Goal: Transaction & Acquisition: Purchase product/service

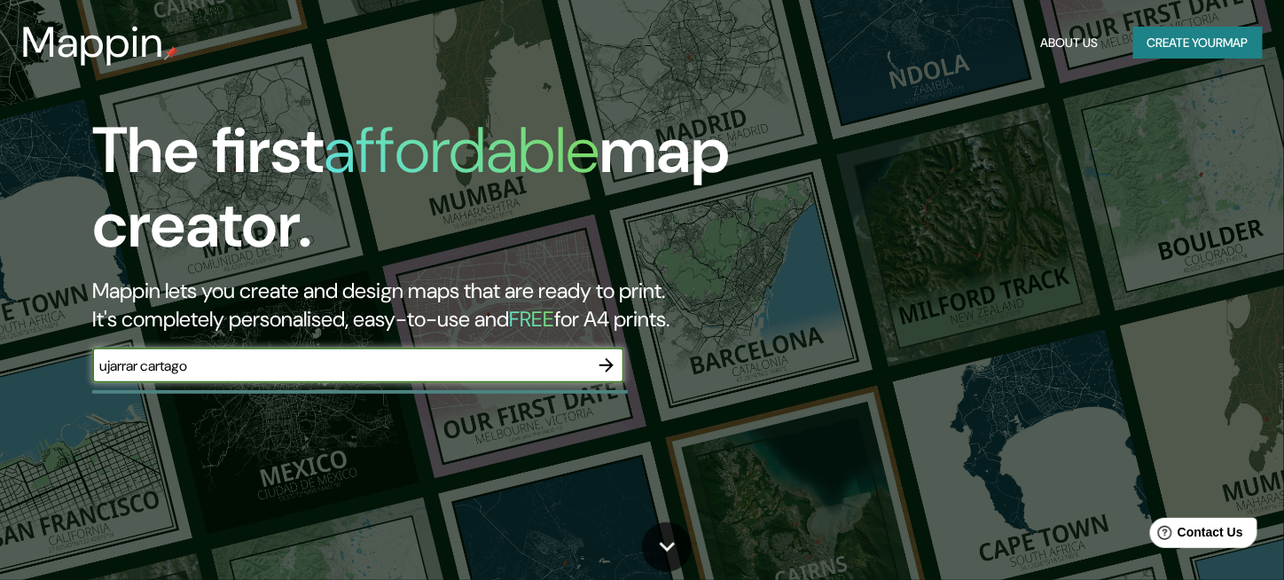
type input "ujarrar cartago"
click at [618, 361] on button "button" at bounding box center [606, 365] width 35 height 35
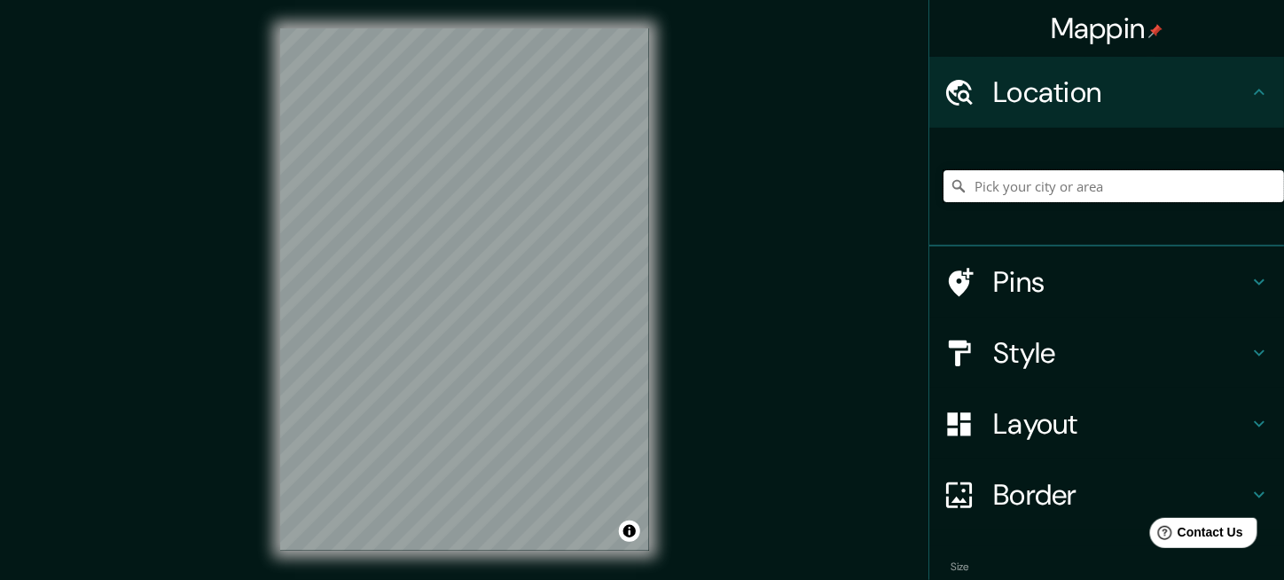
click at [1048, 185] on input "Pick your city or area" at bounding box center [1113, 186] width 341 height 32
click at [963, 192] on input "Pick your city or area" at bounding box center [1113, 186] width 341 height 32
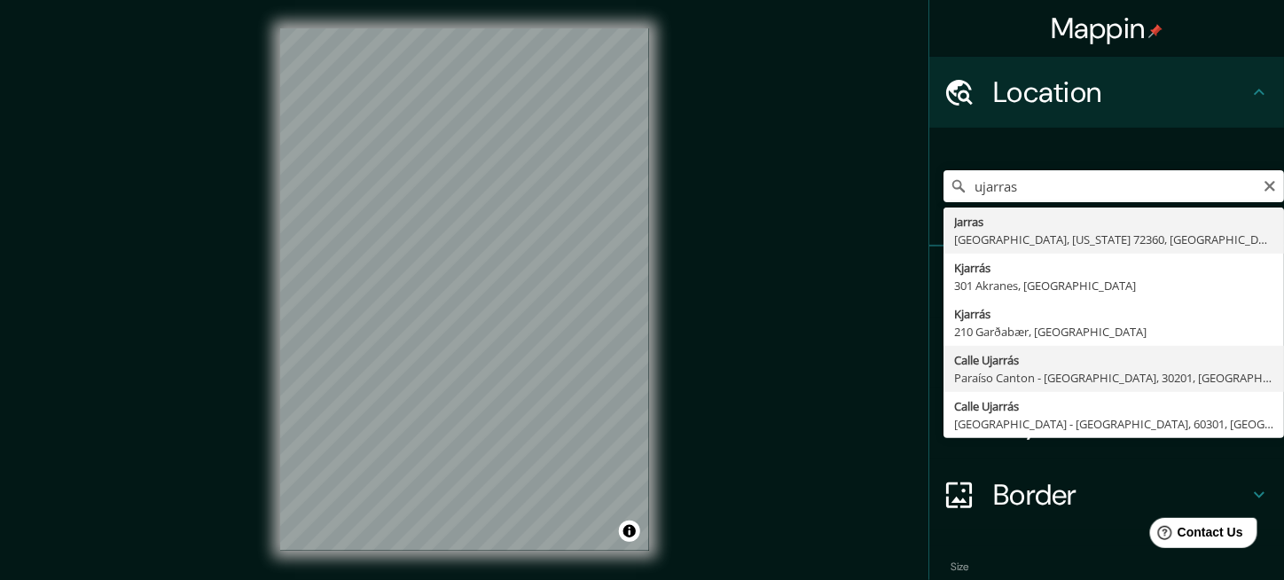
type input "[GEOGRAPHIC_DATA], [GEOGRAPHIC_DATA], [GEOGRAPHIC_DATA]"
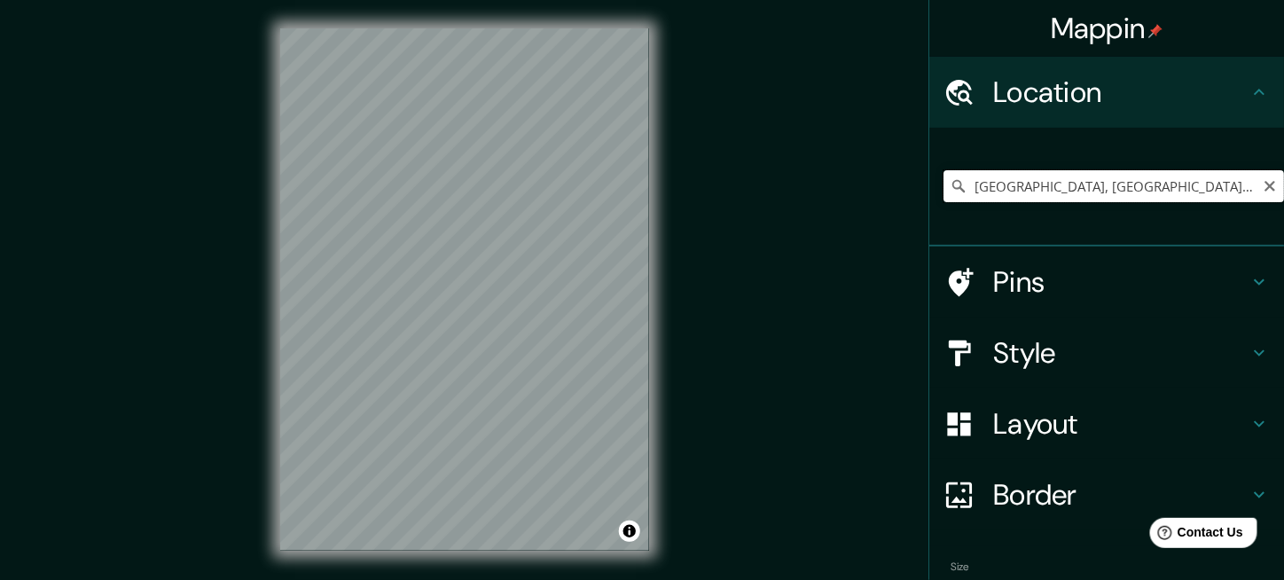
click at [975, 184] on input "[GEOGRAPHIC_DATA], [GEOGRAPHIC_DATA], [GEOGRAPHIC_DATA]" at bounding box center [1113, 186] width 341 height 32
click at [1263, 186] on icon "Clear" at bounding box center [1270, 186] width 14 height 14
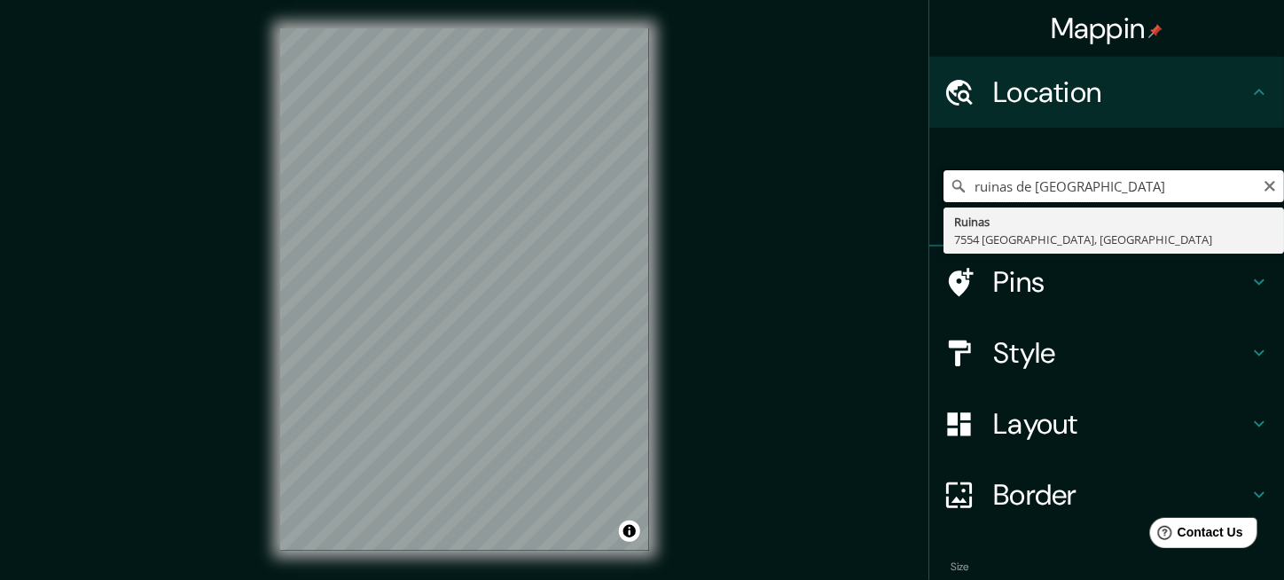
type input "ruinas de [GEOGRAPHIC_DATA]"
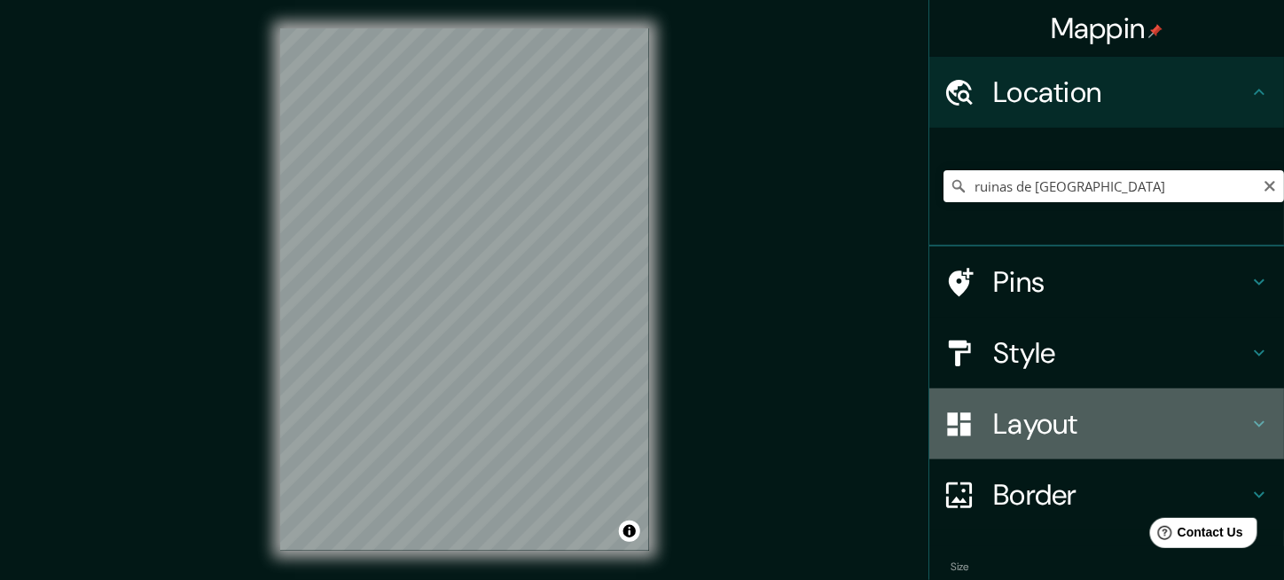
click at [1009, 421] on h4 "Layout" at bounding box center [1120, 423] width 255 height 35
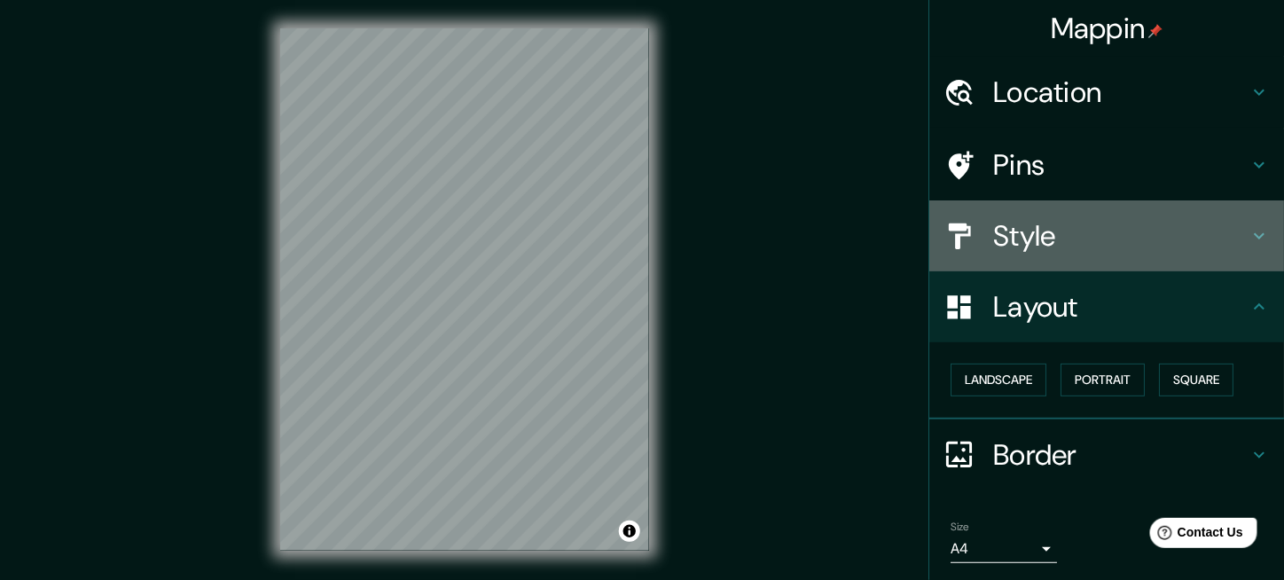
click at [1022, 242] on h4 "Style" at bounding box center [1120, 235] width 255 height 35
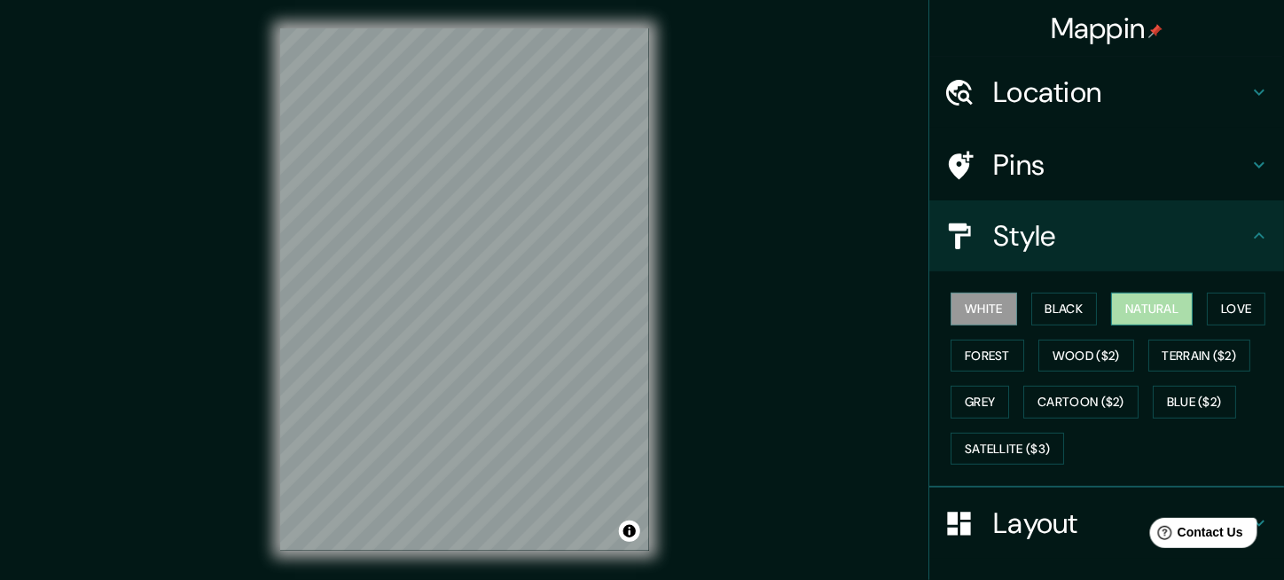
click at [1126, 299] on button "Natural" at bounding box center [1152, 309] width 82 height 33
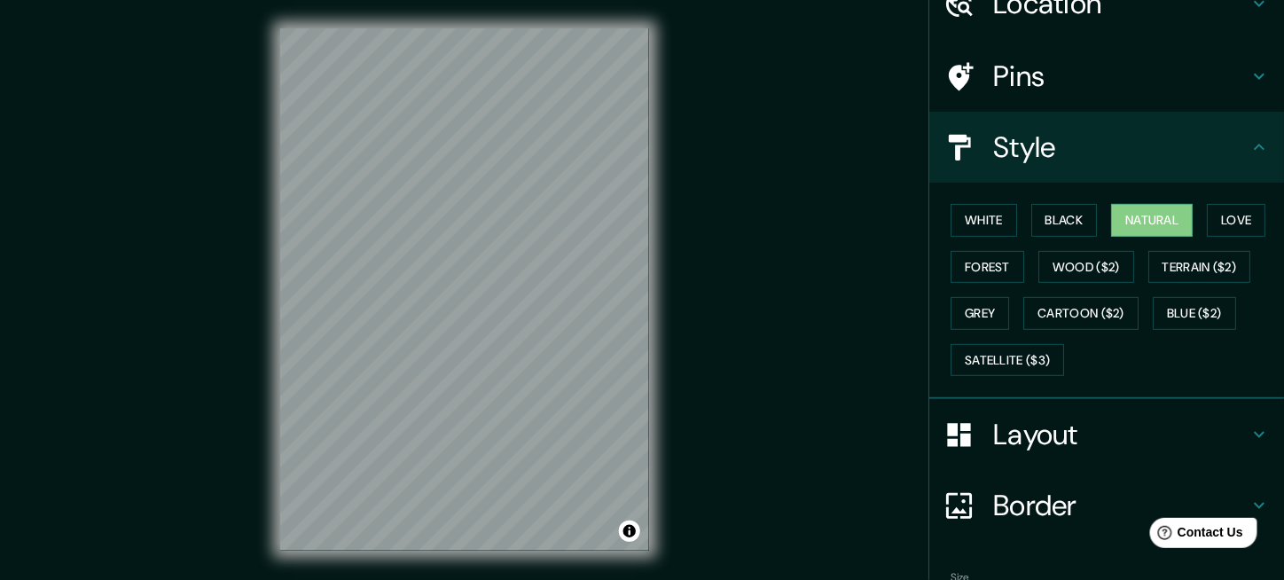
click at [1071, 454] on div "Layout" at bounding box center [1106, 434] width 355 height 71
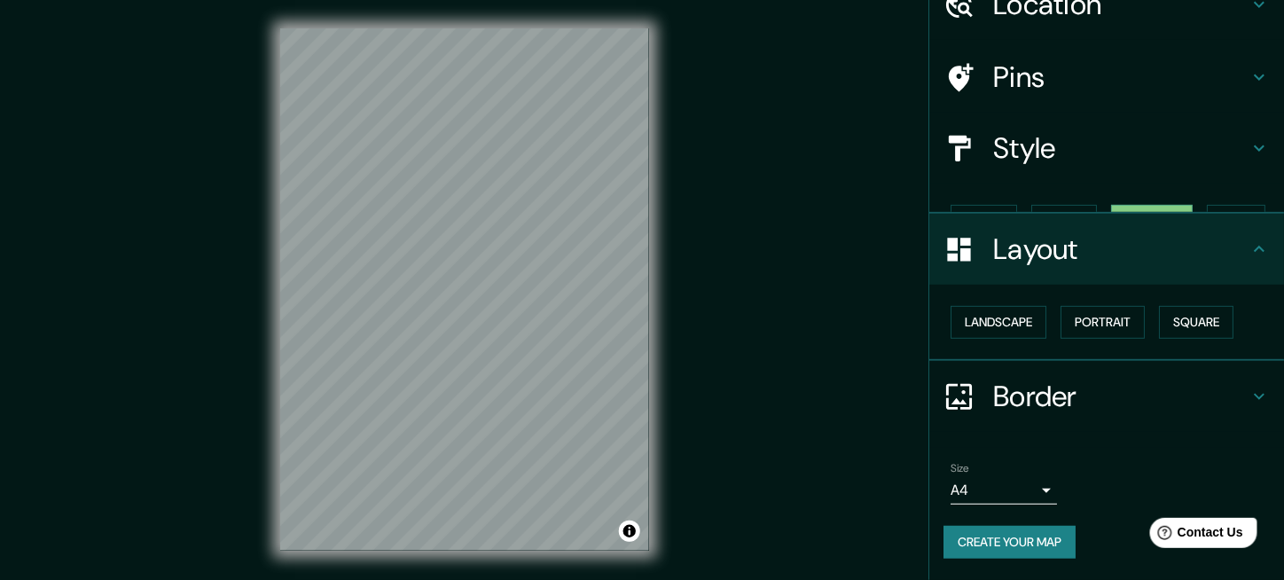
scroll to position [55, 0]
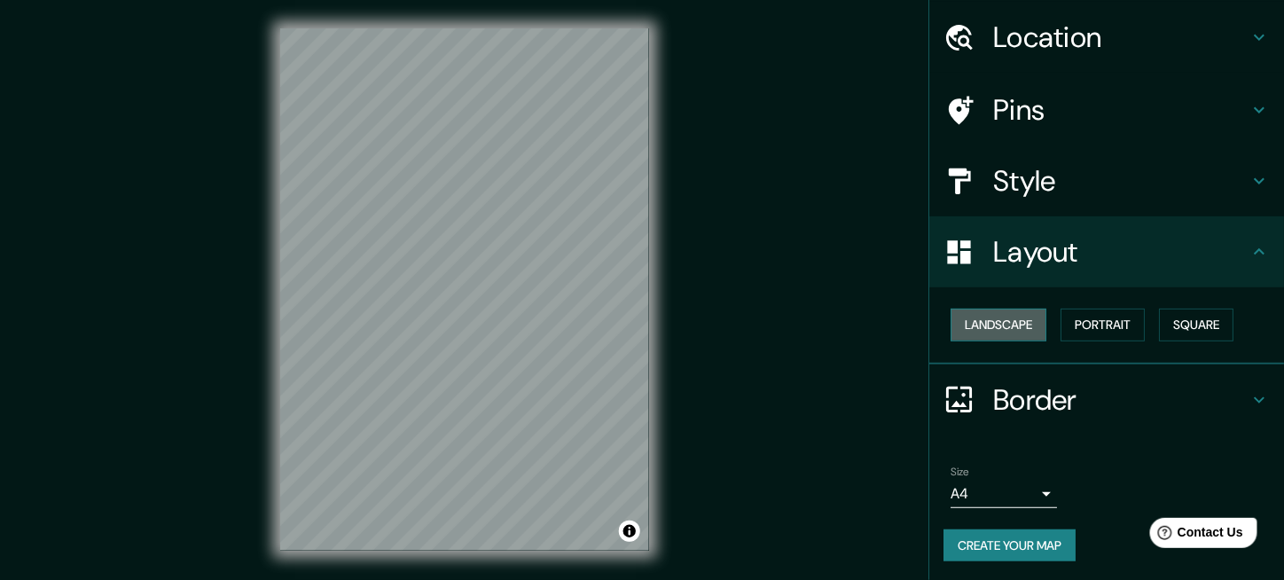
click at [1000, 328] on button "Landscape" at bounding box center [999, 325] width 96 height 33
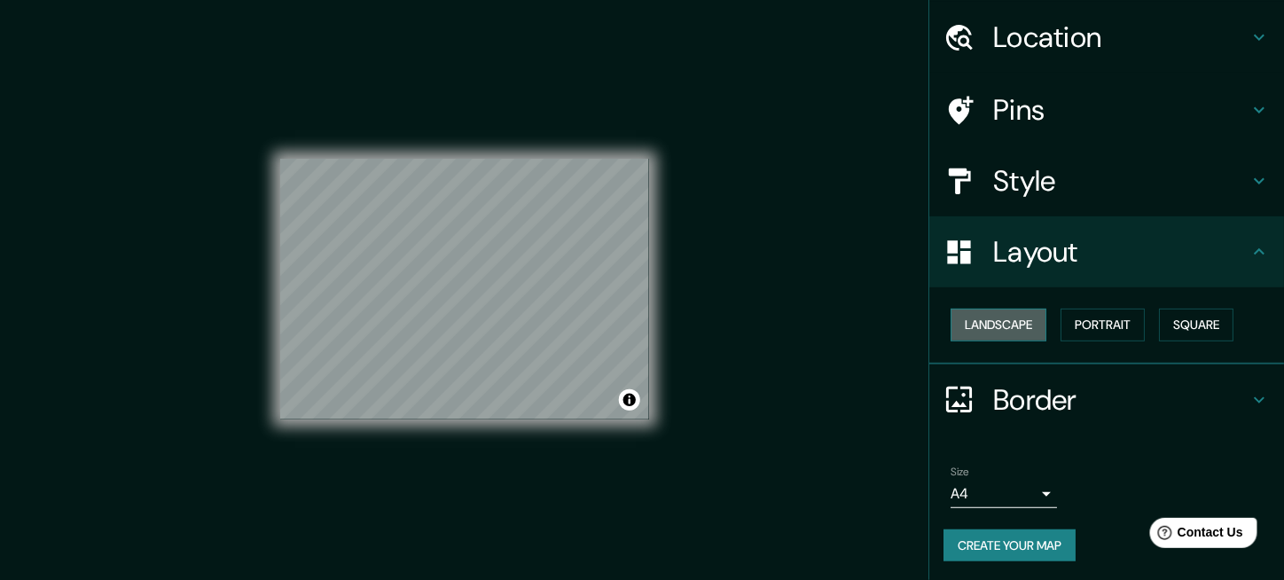
click at [1000, 328] on button "Landscape" at bounding box center [999, 325] width 96 height 33
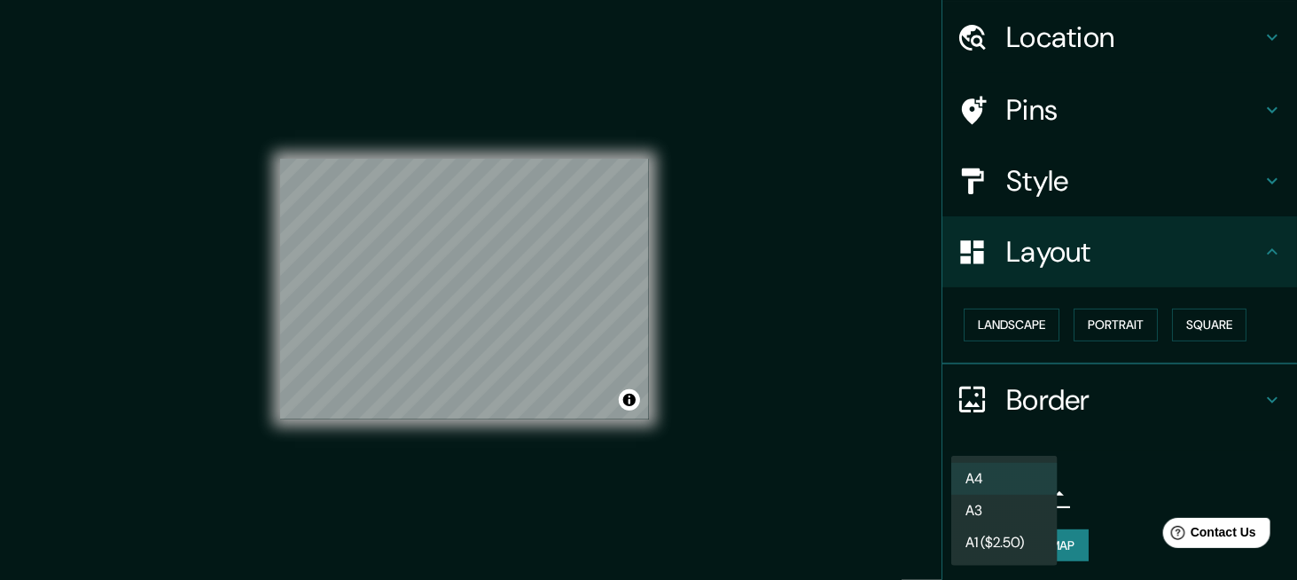
click at [1007, 499] on body "Mappin Location [STREET_ADDRESS] Pins Style Layout Landscape Portrait Square Bo…" at bounding box center [648, 290] width 1297 height 580
click at [844, 462] on div at bounding box center [648, 290] width 1297 height 580
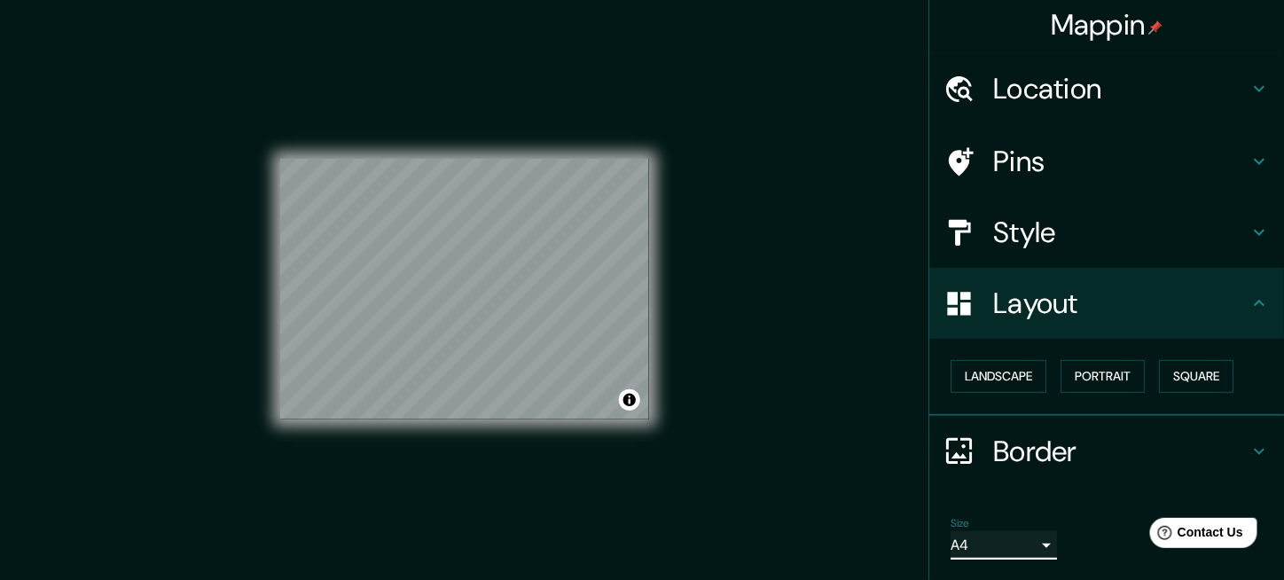
scroll to position [0, 0]
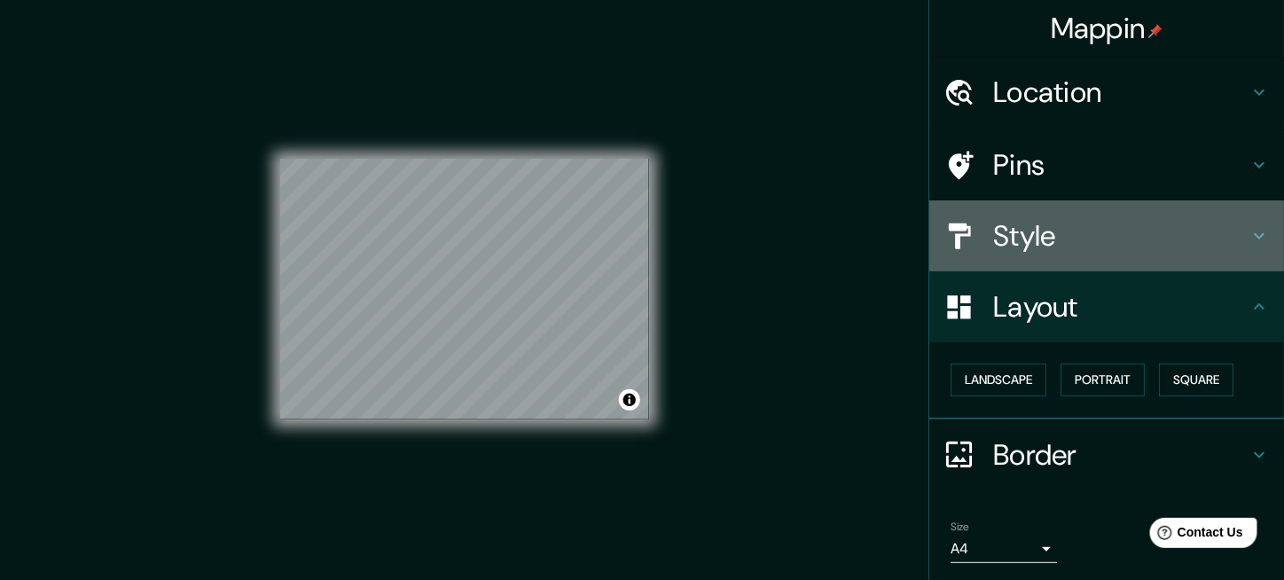
click at [1026, 236] on h4 "Style" at bounding box center [1120, 235] width 255 height 35
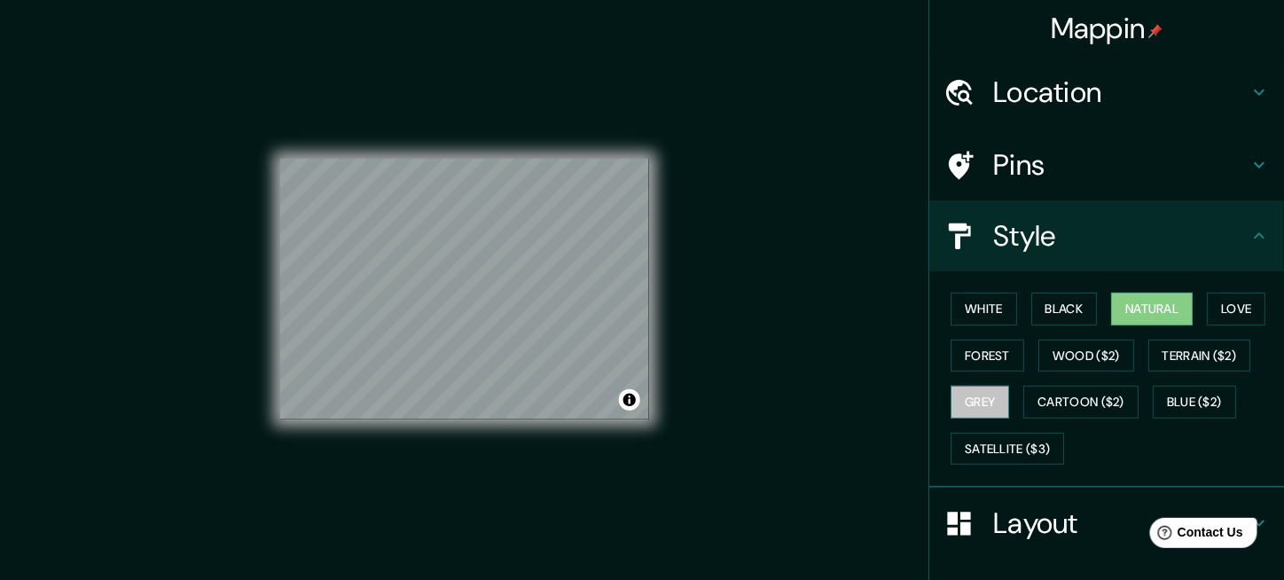
click at [987, 408] on button "Grey" at bounding box center [980, 402] width 59 height 33
click at [987, 404] on button "Grey" at bounding box center [980, 402] width 59 height 33
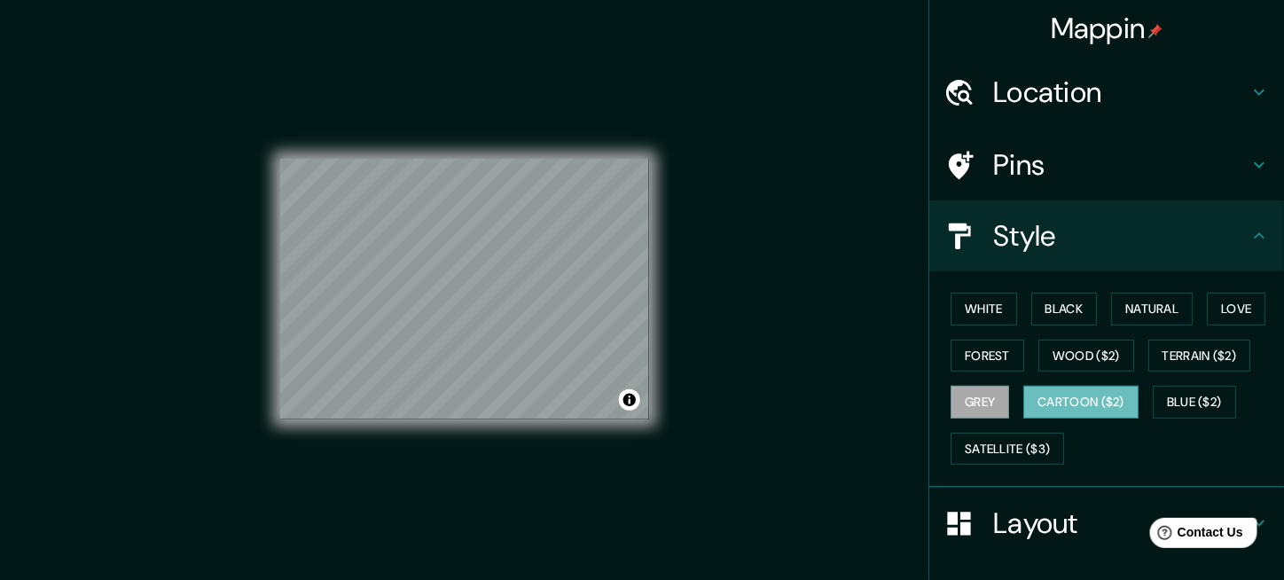
click at [1043, 400] on button "Cartoon ($2)" at bounding box center [1080, 402] width 115 height 33
click at [1172, 386] on button "Blue ($2)" at bounding box center [1194, 402] width 83 height 33
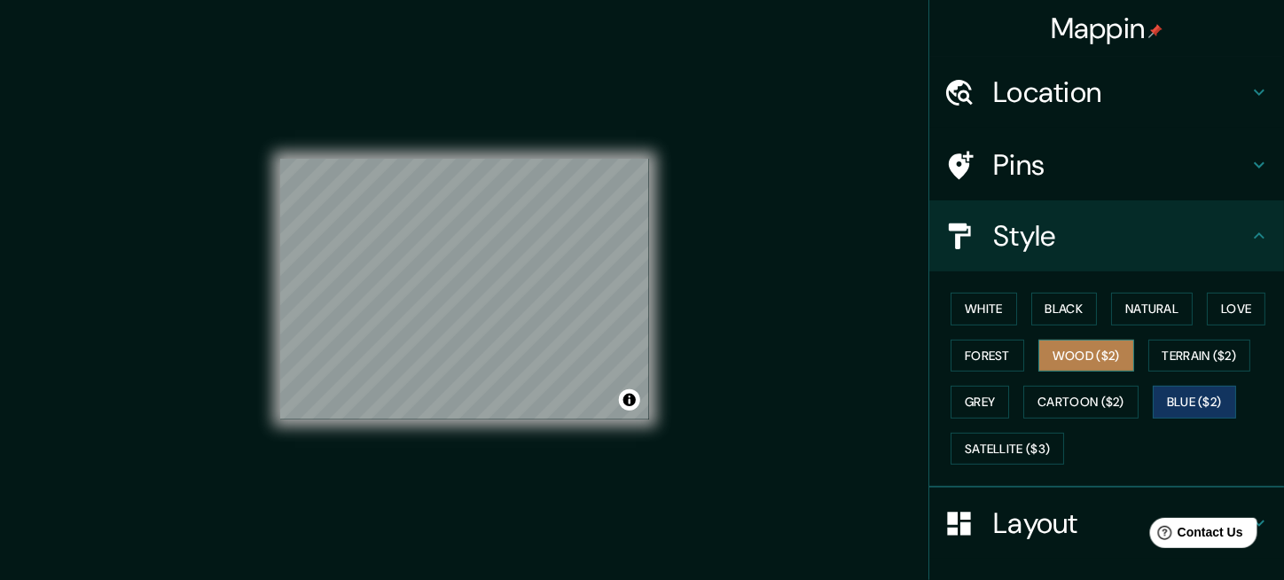
click at [1076, 348] on button "Wood ($2)" at bounding box center [1086, 356] width 96 height 33
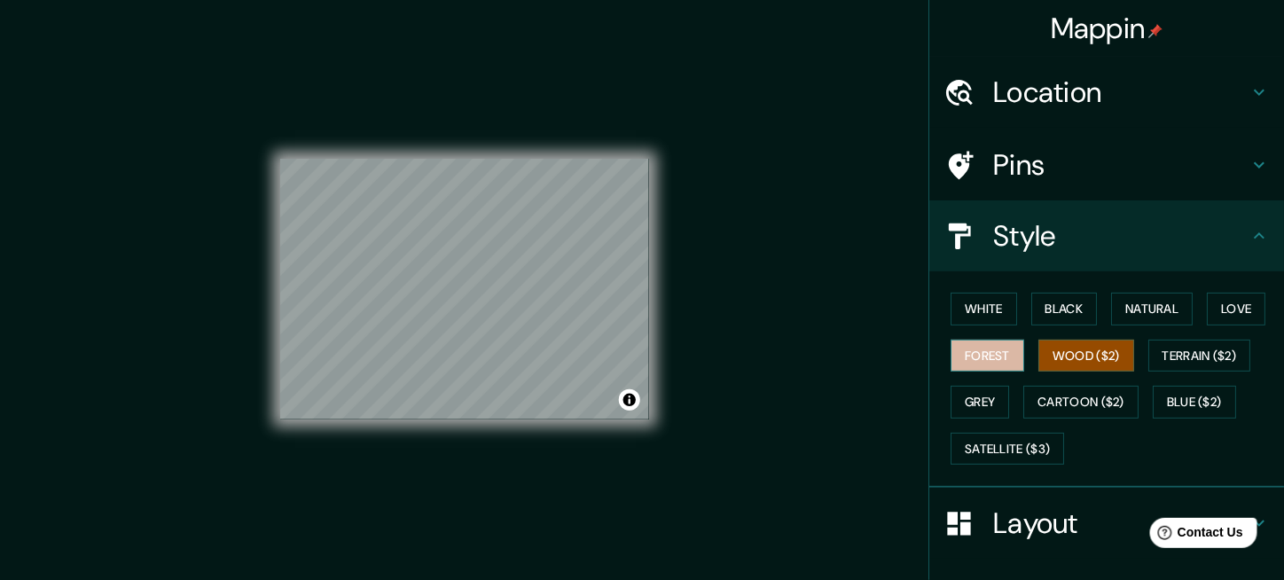
click at [988, 362] on button "Forest" at bounding box center [988, 356] width 74 height 33
click at [1059, 301] on button "Black" at bounding box center [1064, 309] width 67 height 33
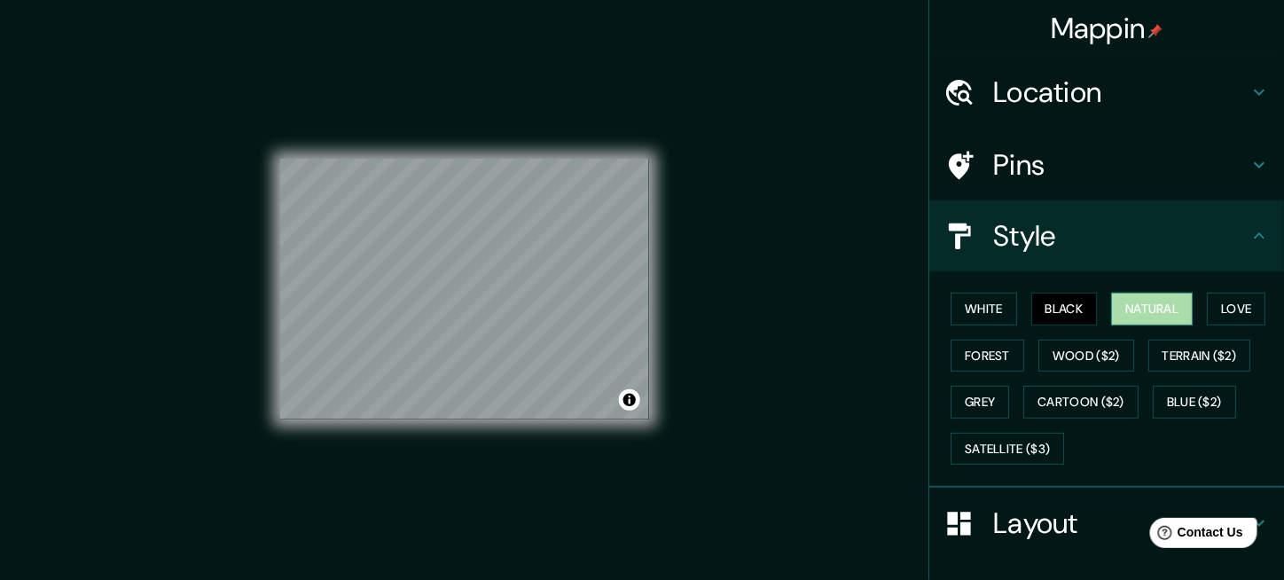
click at [1132, 305] on button "Natural" at bounding box center [1152, 309] width 82 height 33
